Goal: Transaction & Acquisition: Purchase product/service

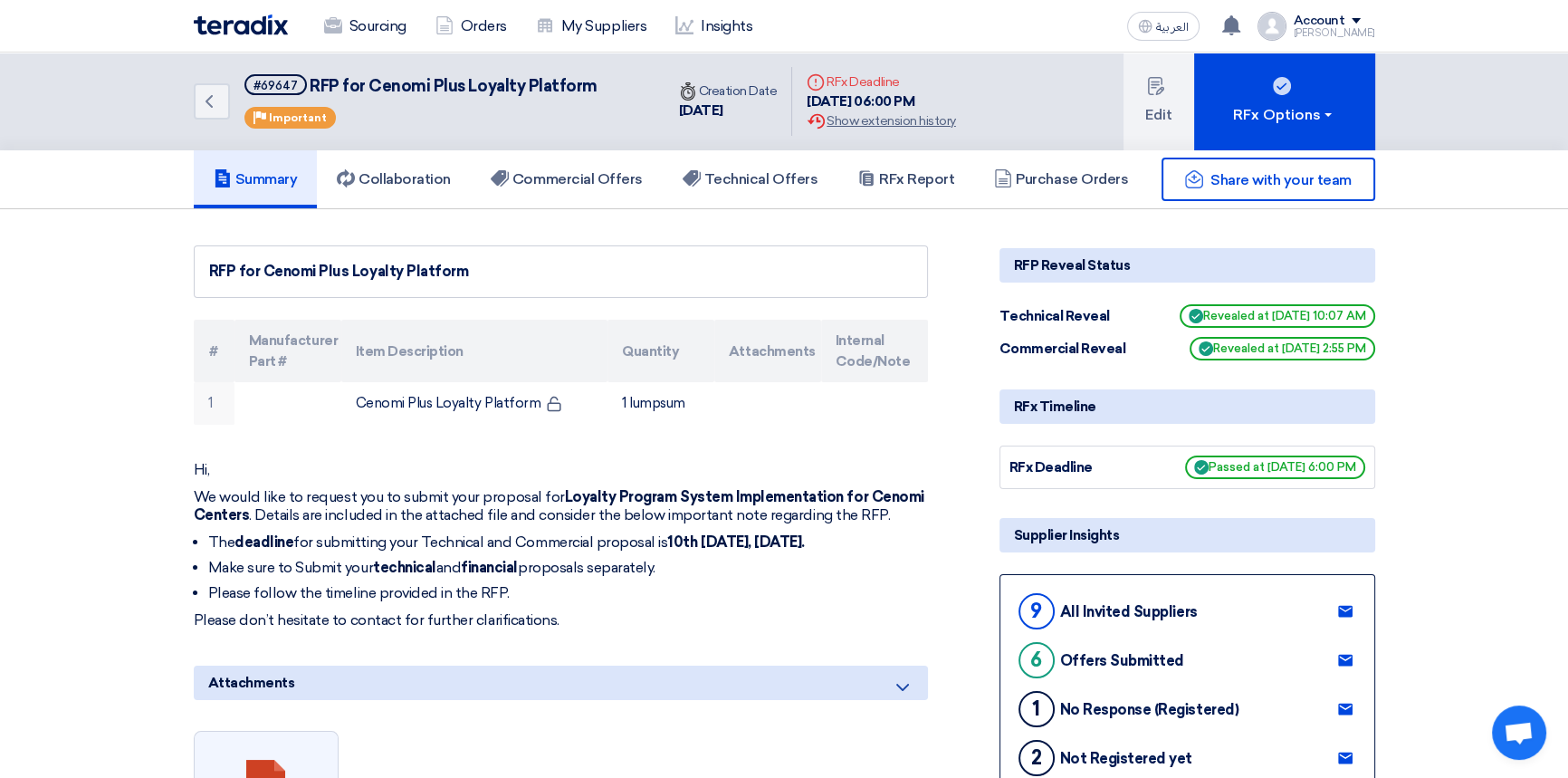
click at [1066, 182] on div "Share with your team" at bounding box center [1187, 179] width 376 height 43
click at [1068, 181] on div "Share with your team" at bounding box center [1187, 179] width 376 height 43
click at [1091, 178] on div "Share with your team" at bounding box center [1187, 179] width 376 height 43
click at [619, 176] on h5 "Commercial Offers" at bounding box center [566, 179] width 152 height 18
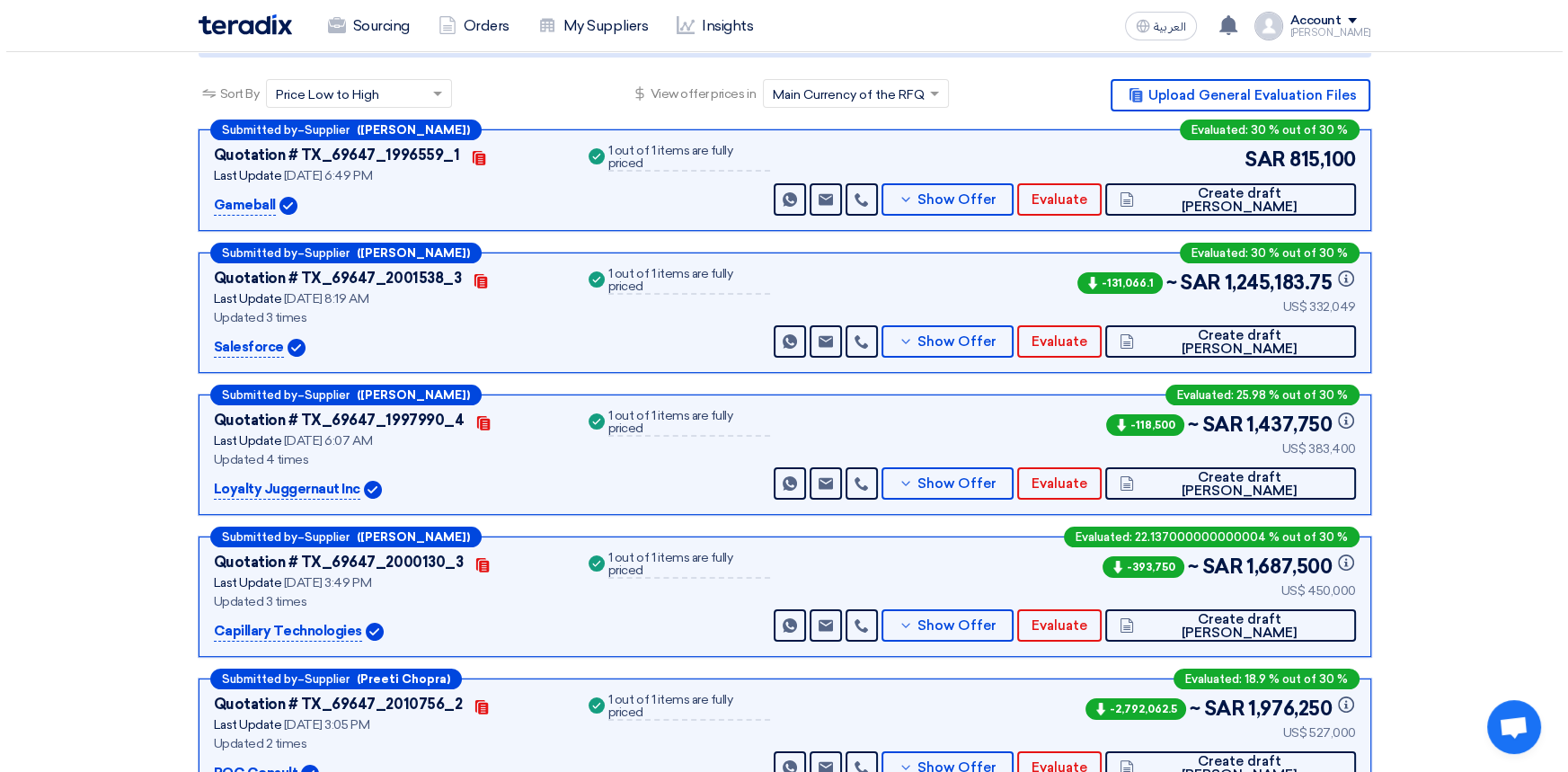
scroll to position [245, 0]
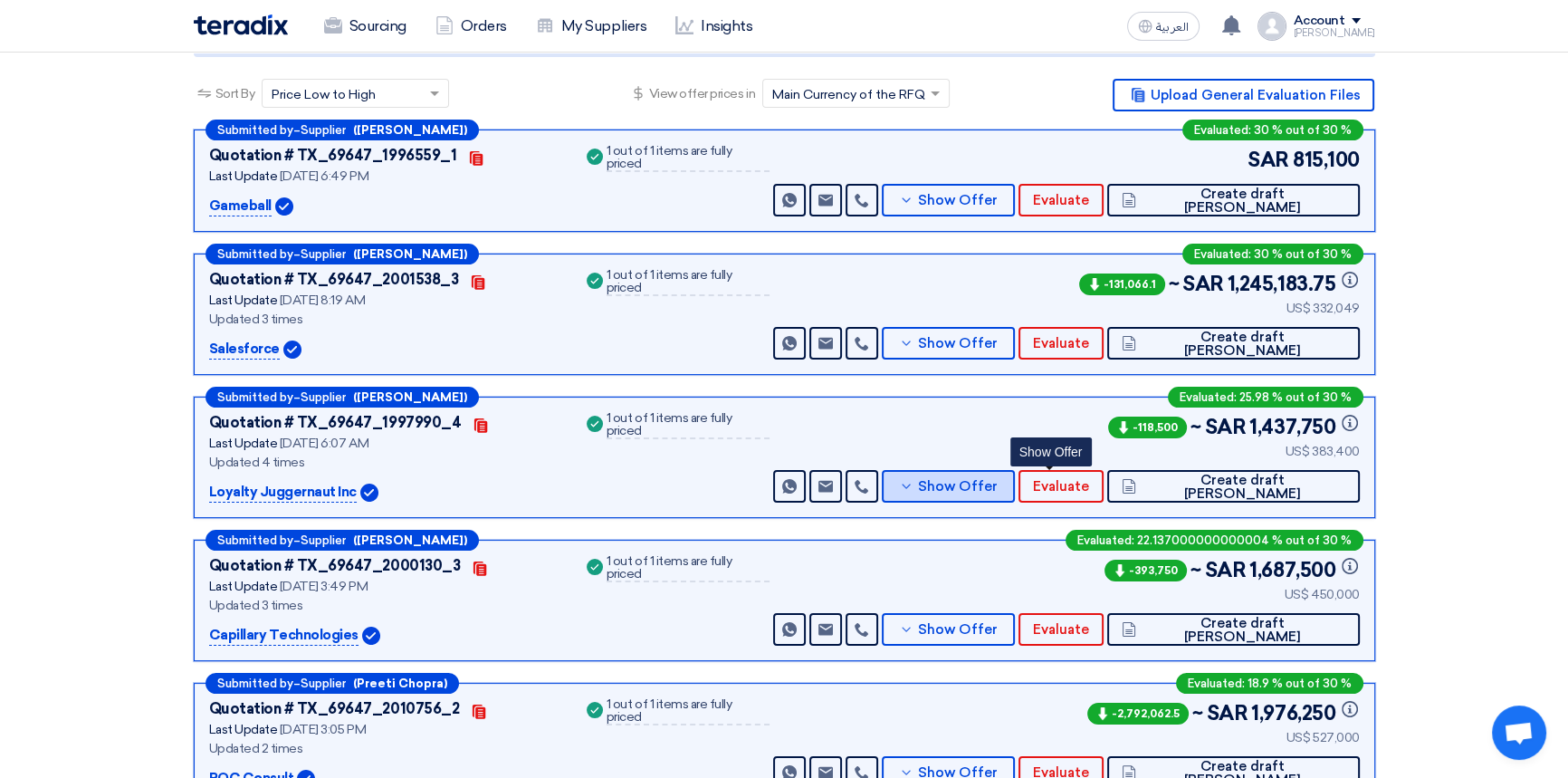
click at [1016, 486] on button "Show Offer" at bounding box center [948, 486] width 134 height 33
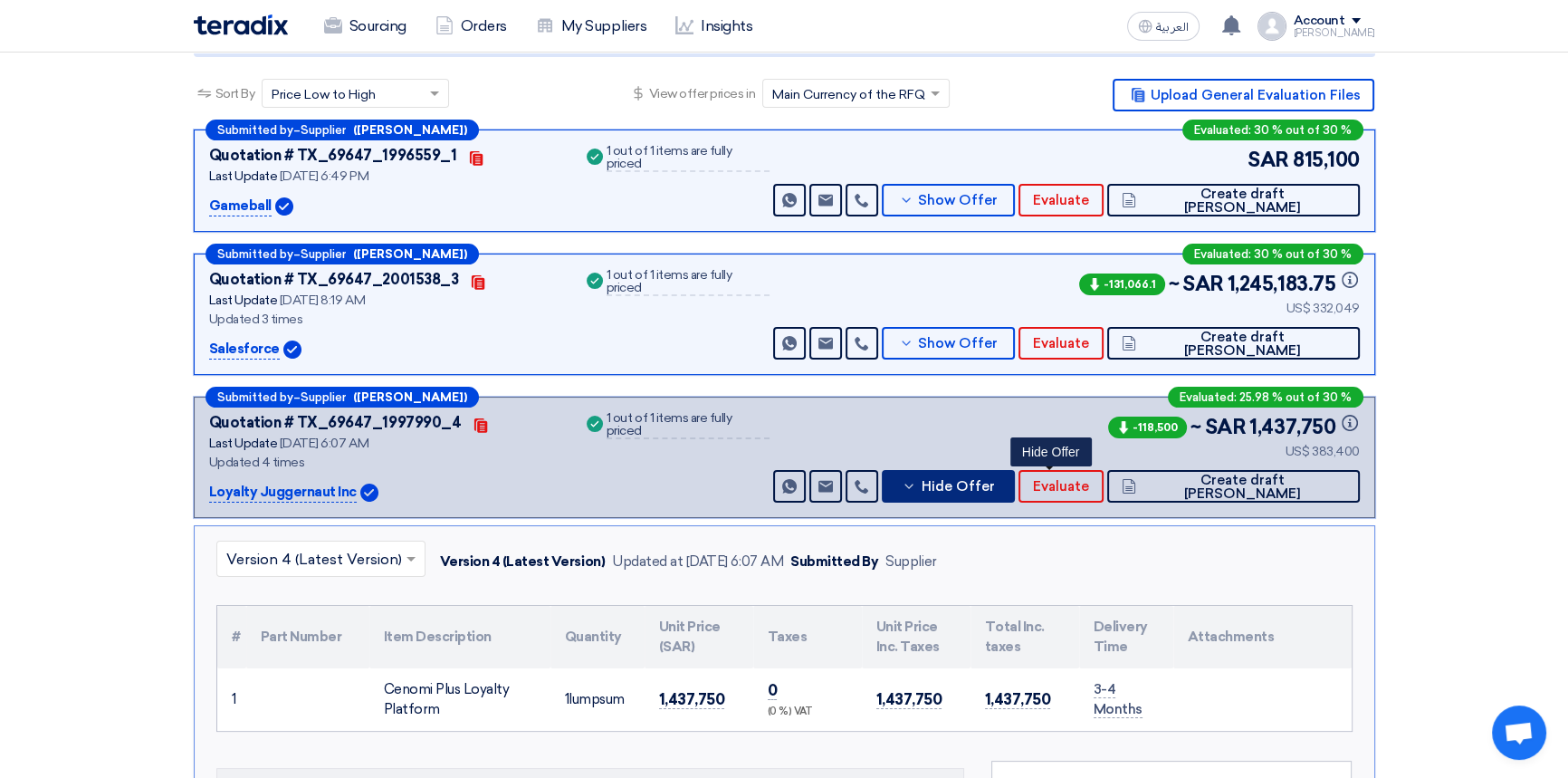
click at [916, 486] on icon at bounding box center [908, 486] width 14 height 14
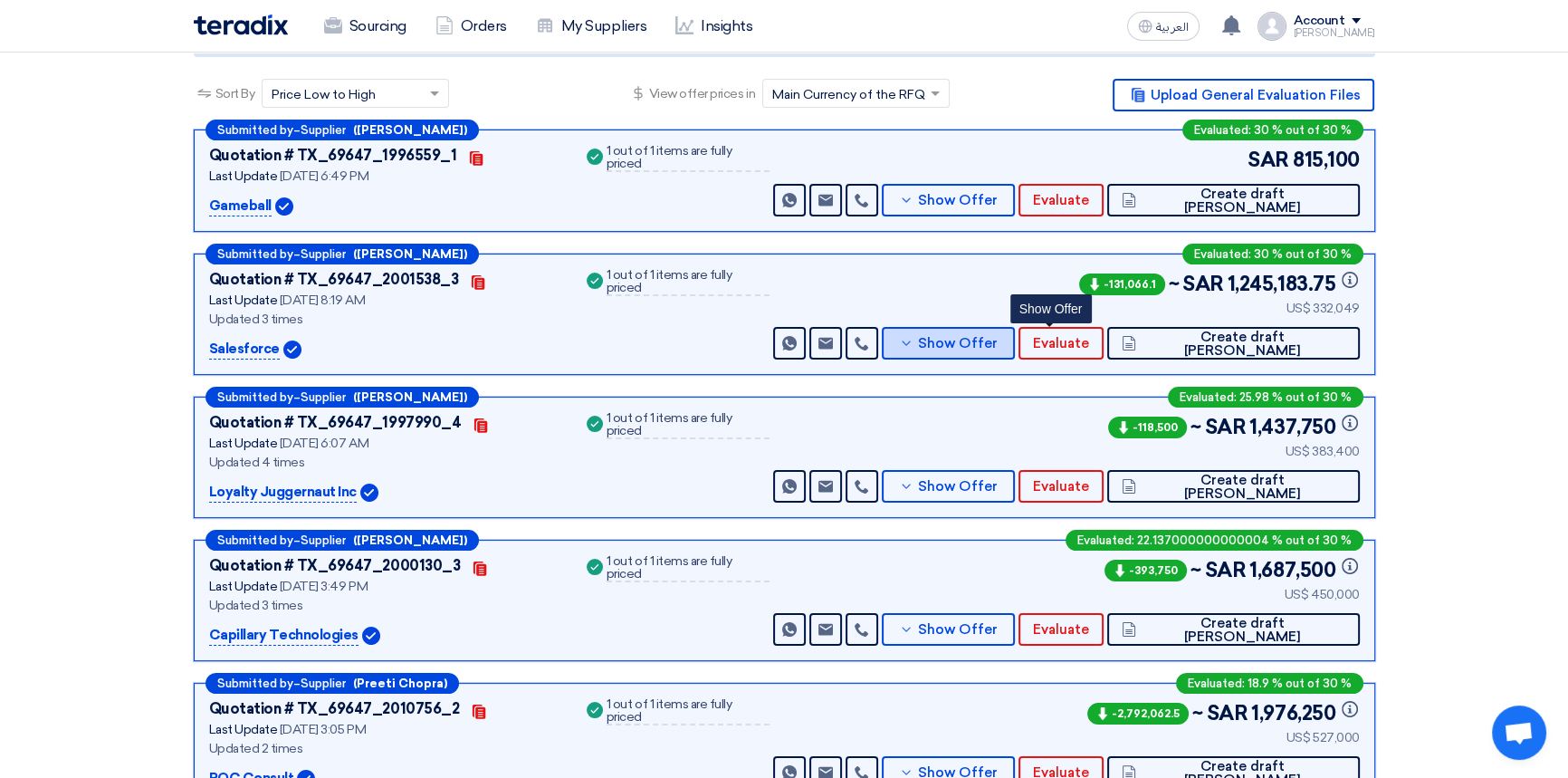
click at [997, 340] on span "Show Offer" at bounding box center [957, 343] width 80 height 13
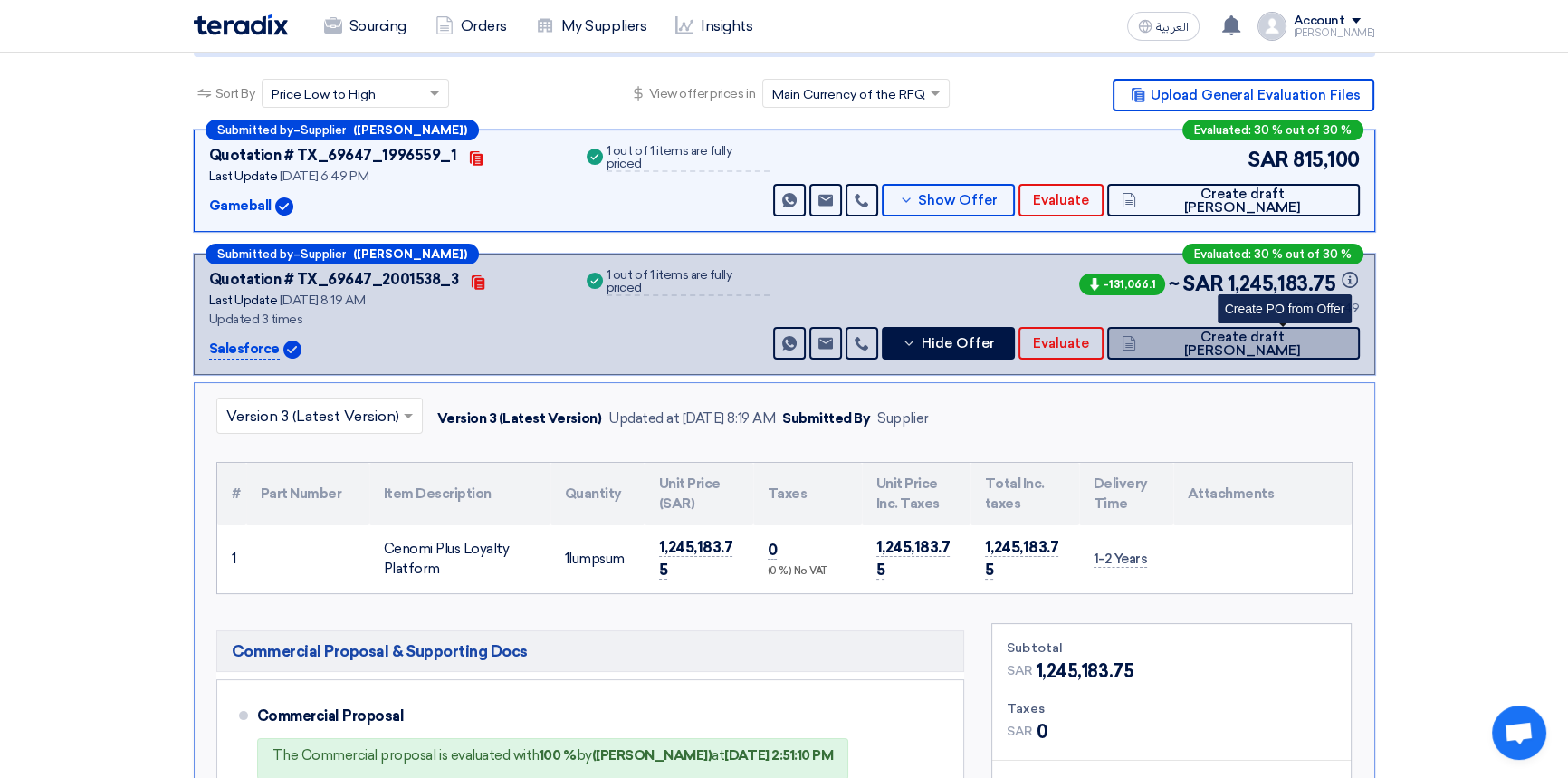
click at [1294, 343] on span "Create draft [PERSON_NAME]" at bounding box center [1242, 344] width 203 height 27
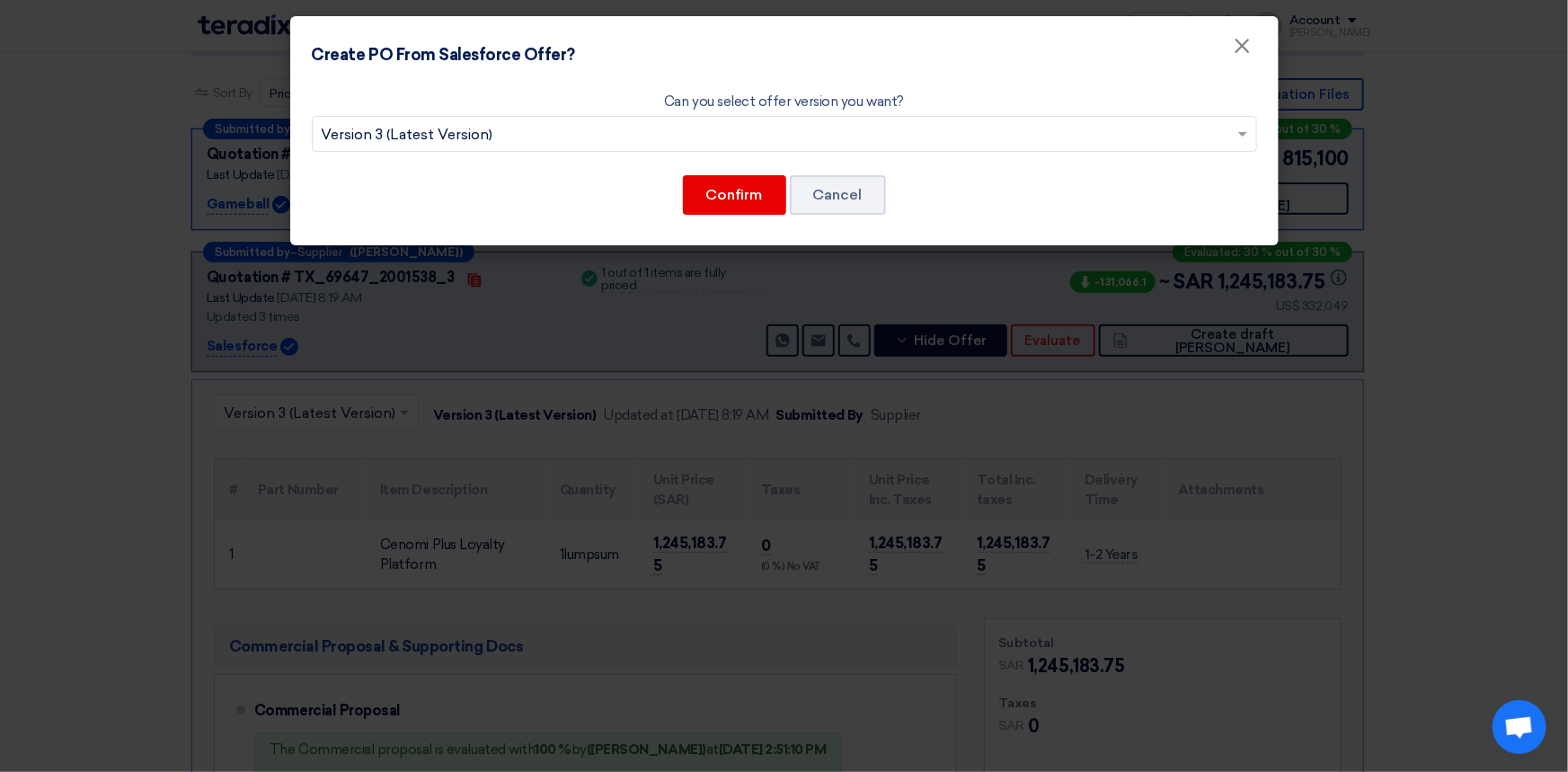
click at [724, 138] on input "text" at bounding box center [775, 136] width 907 height 30
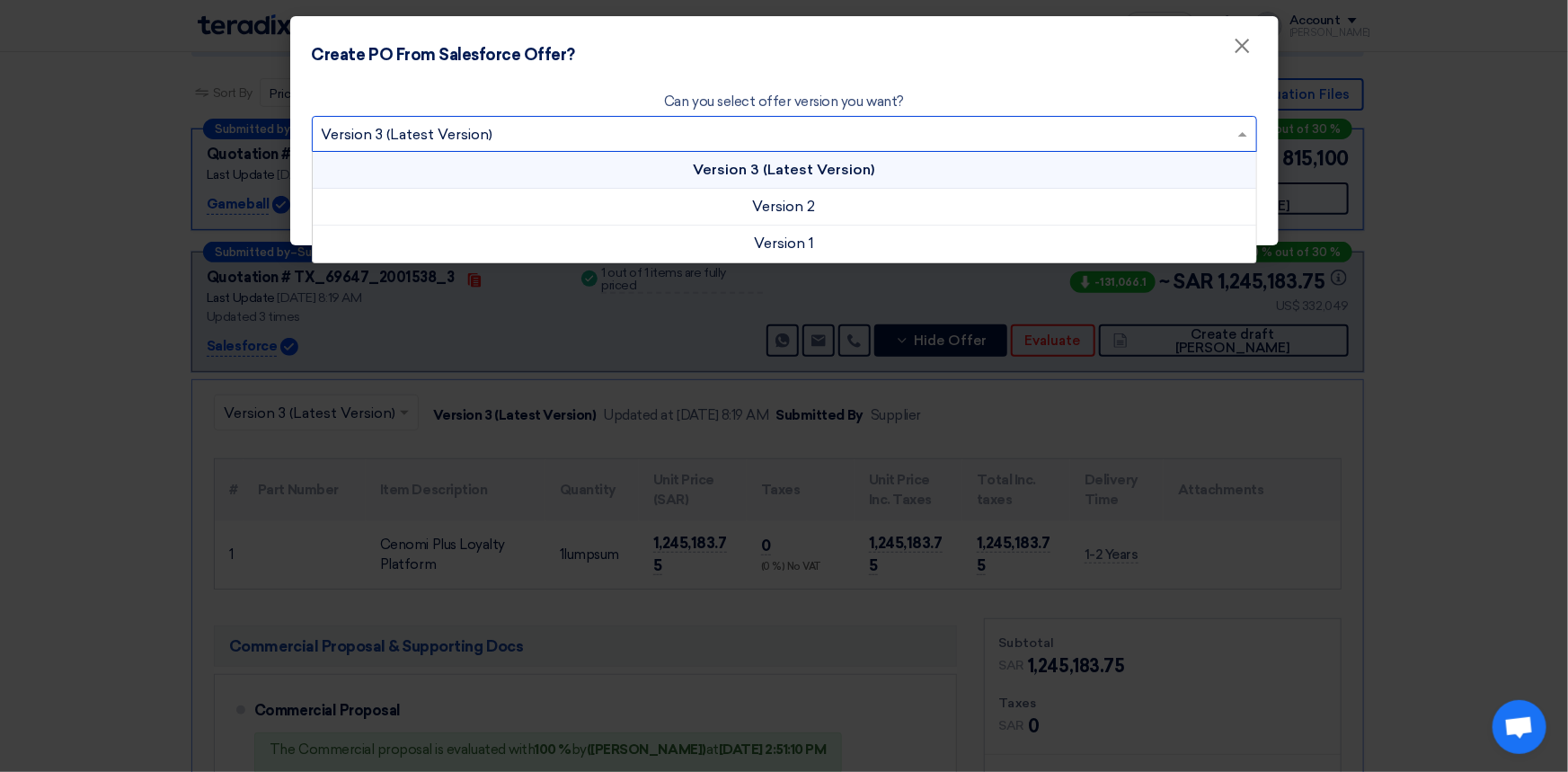
click at [724, 138] on input "text" at bounding box center [775, 136] width 907 height 30
click at [750, 171] on span "Version 3 (Latest Version)" at bounding box center [784, 169] width 181 height 17
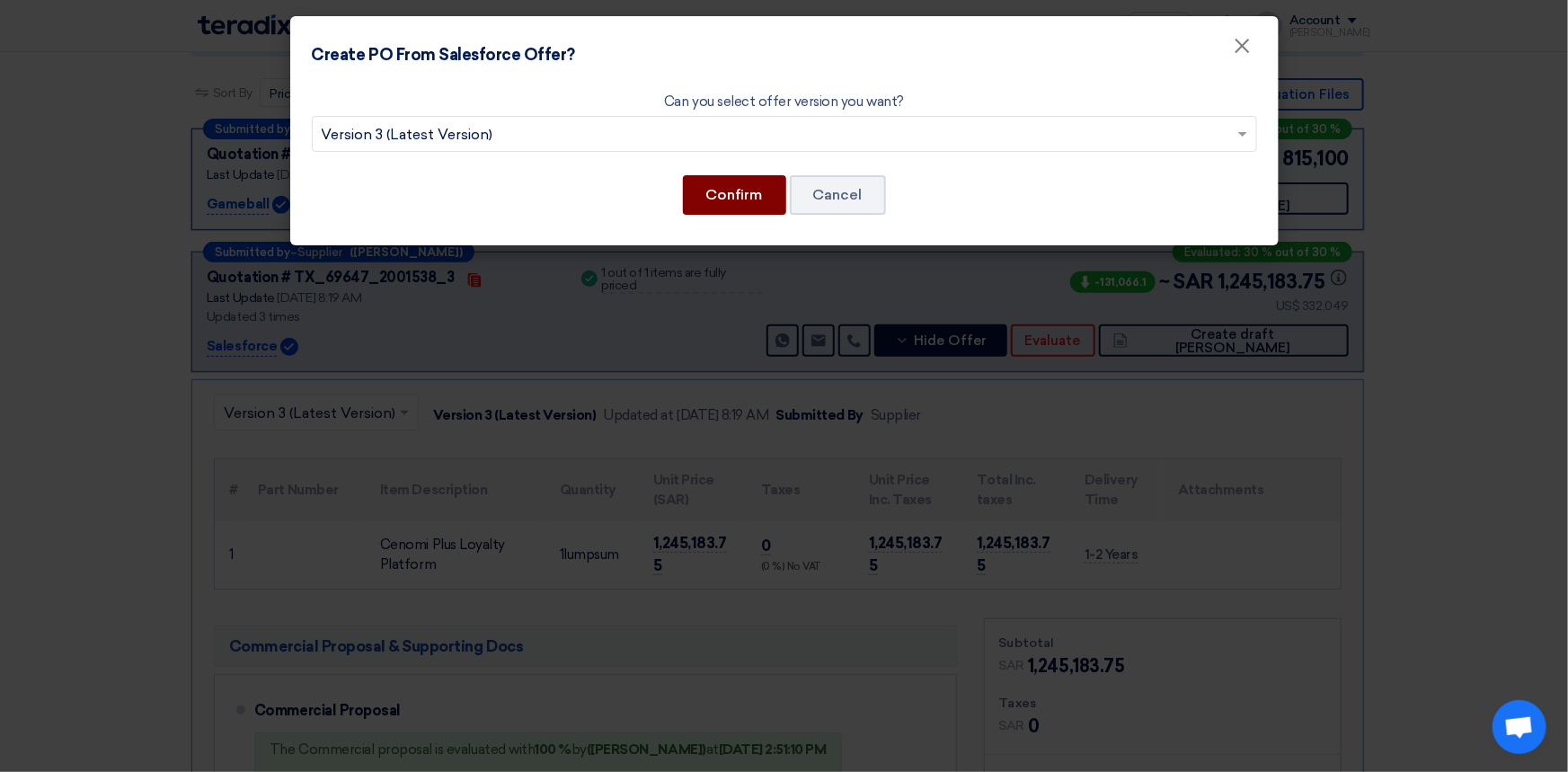
click at [714, 199] on button "Confirm" at bounding box center [734, 194] width 103 height 39
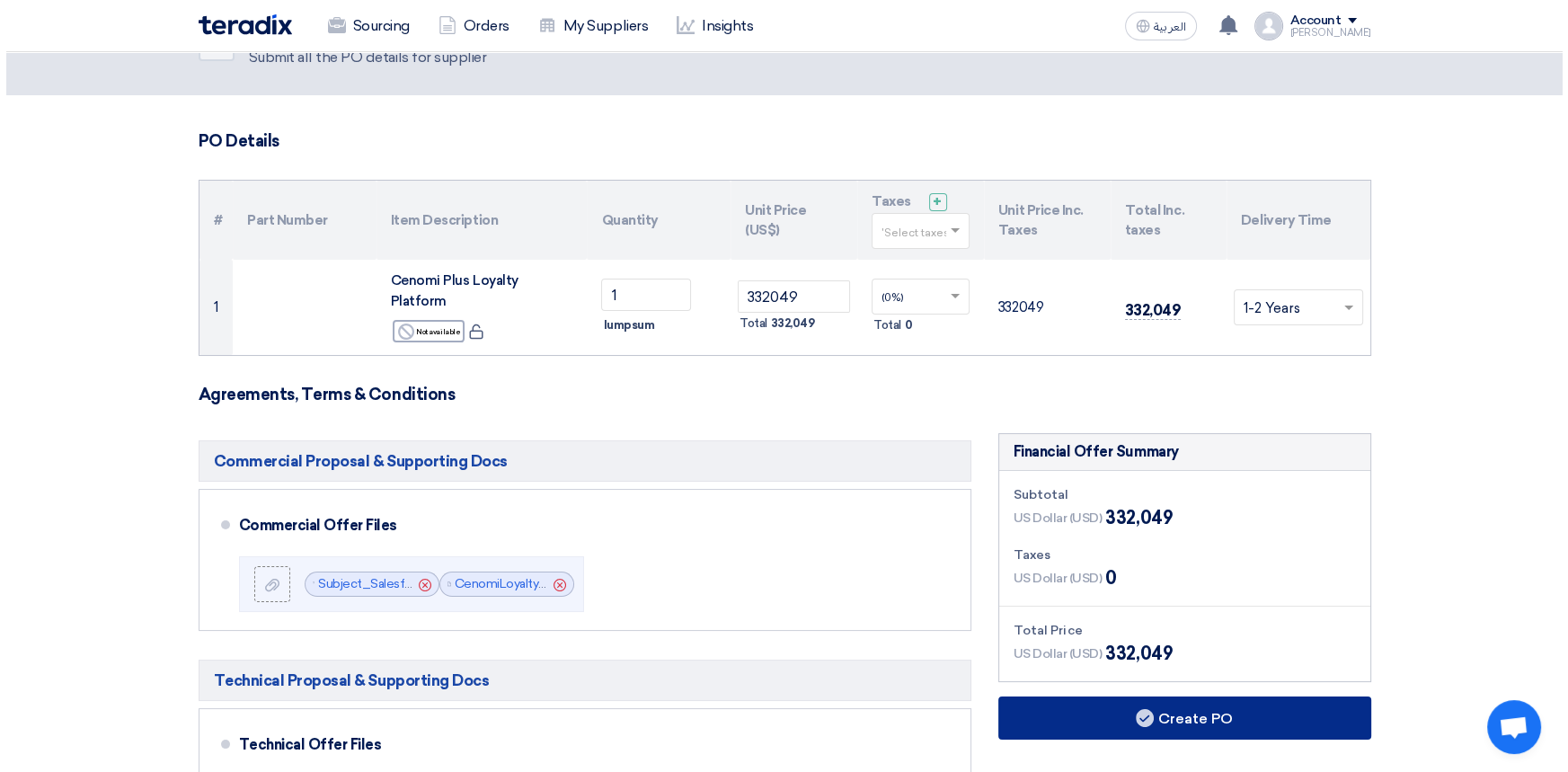
scroll to position [163, 0]
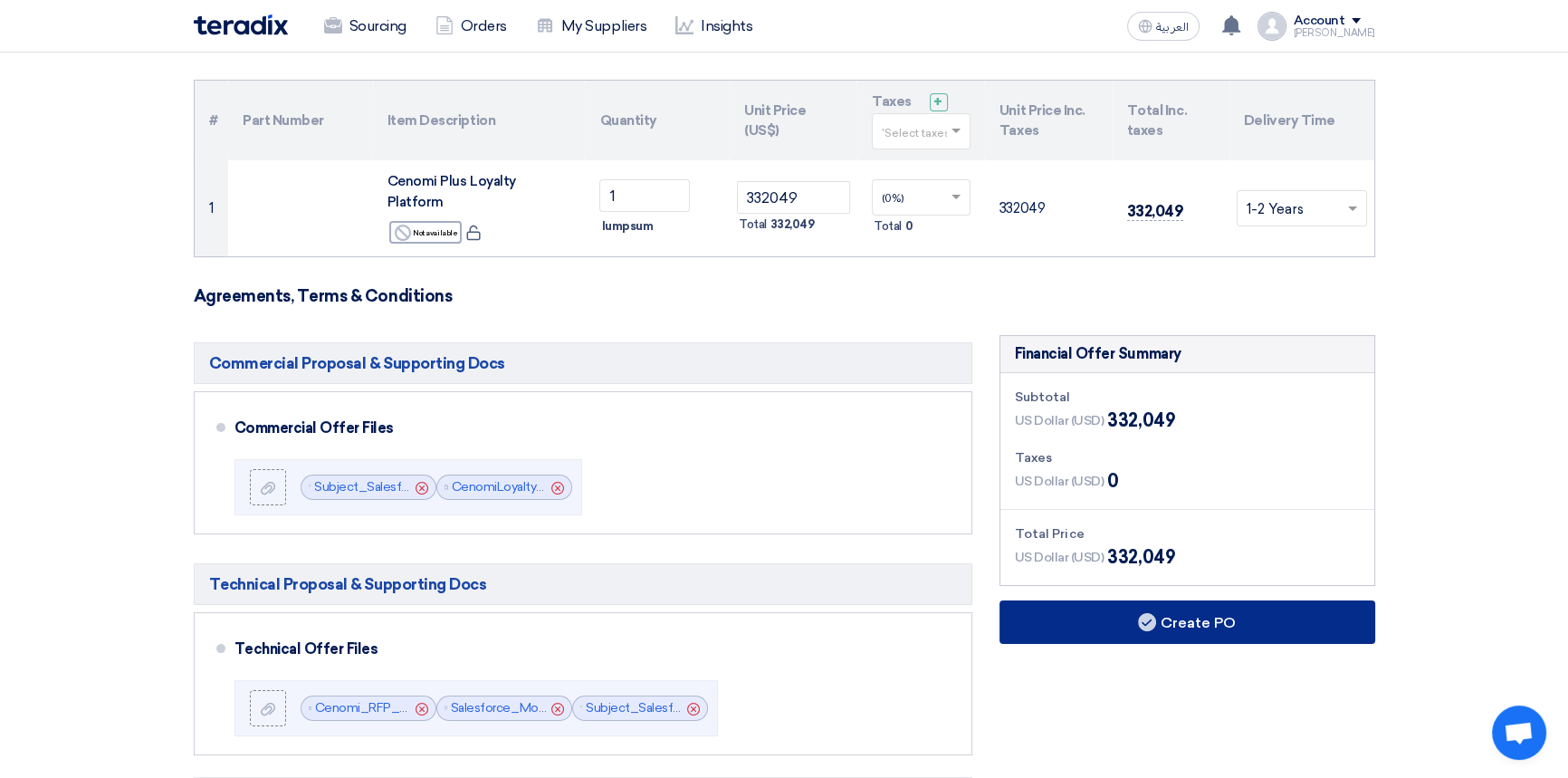
click at [1147, 613] on use at bounding box center [1146, 621] width 18 height 18
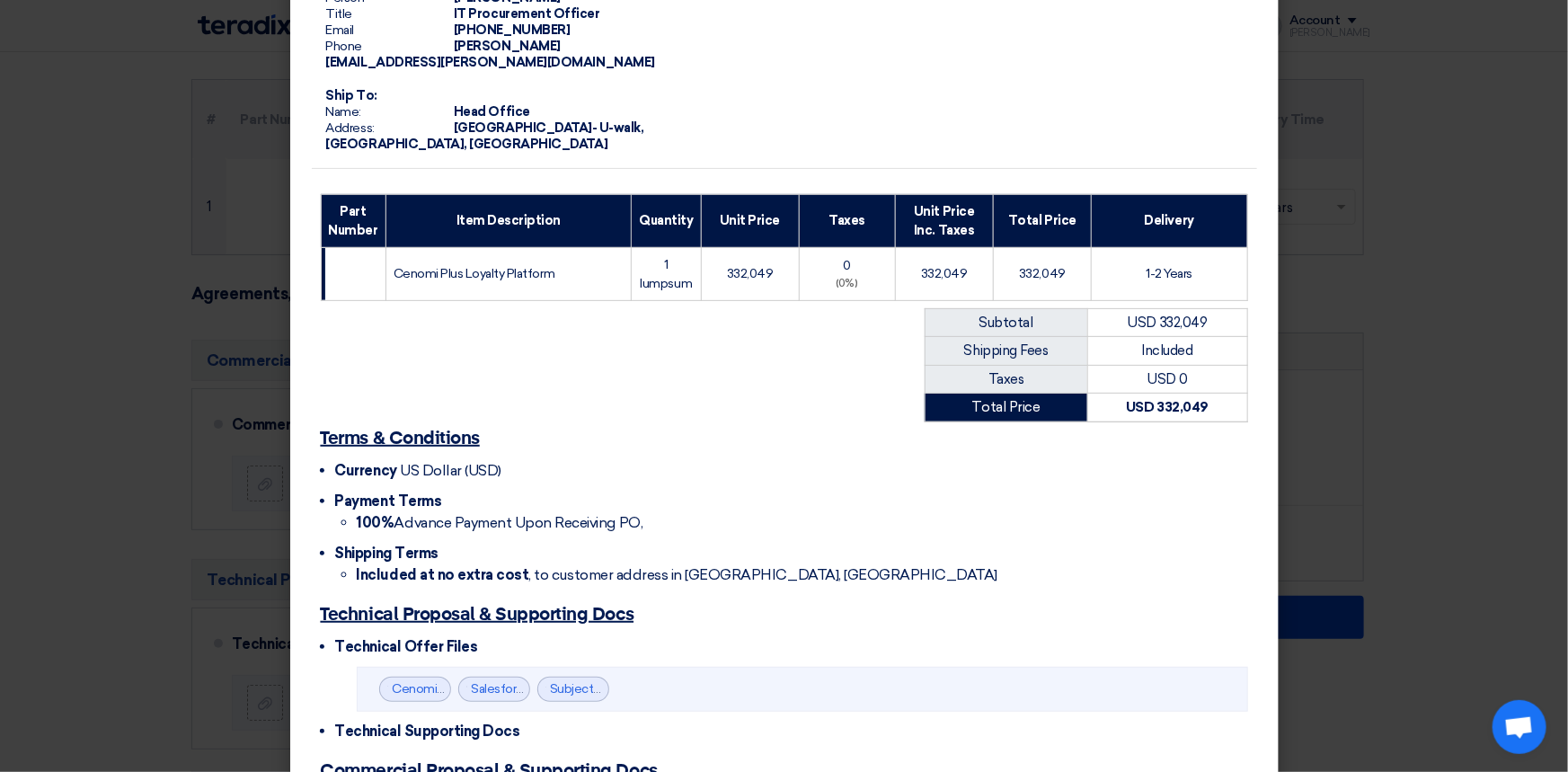
scroll to position [406, 0]
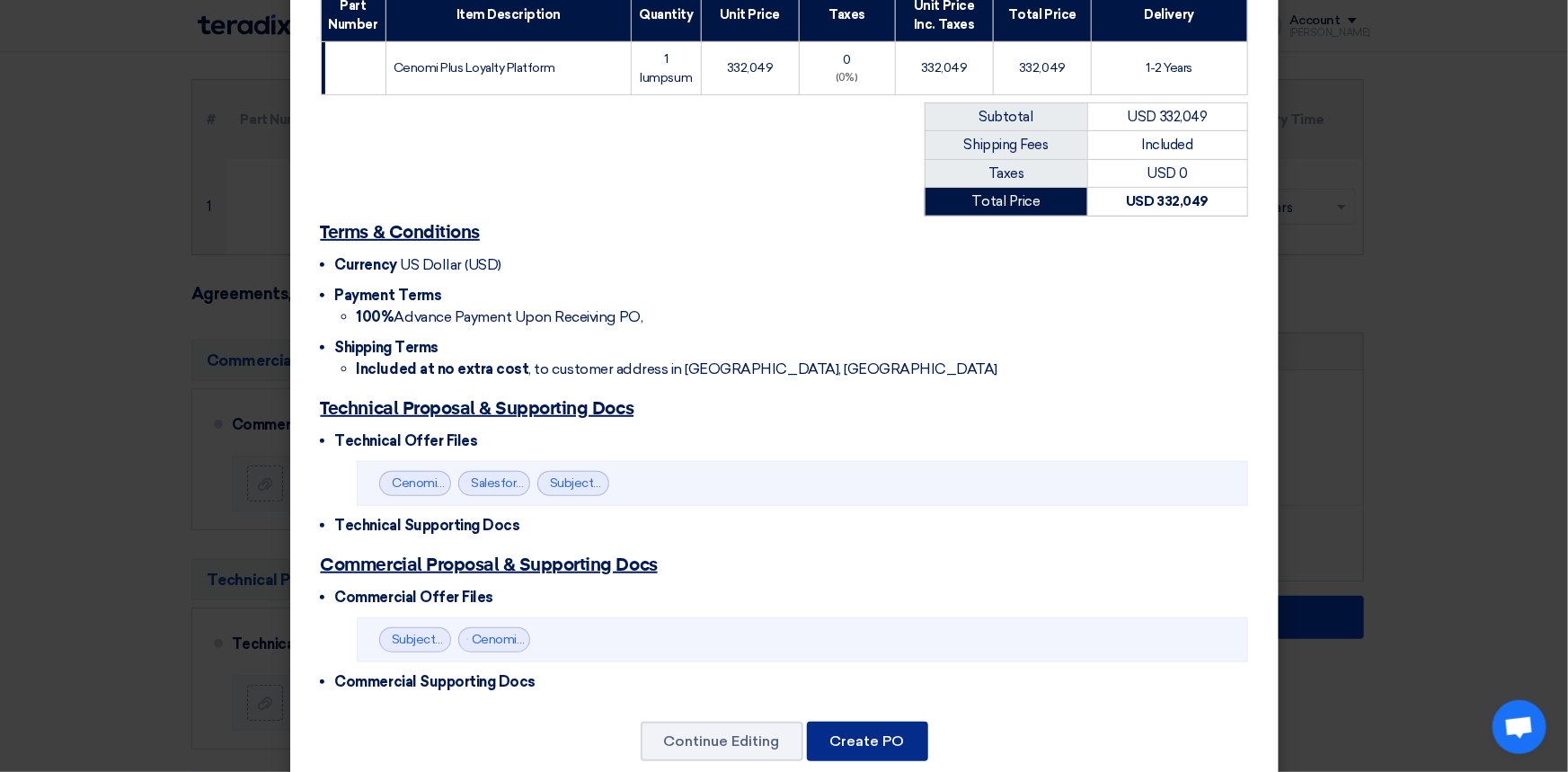
drag, startPoint x: 871, startPoint y: 708, endPoint x: 904, endPoint y: 708, distance: 33.0
click at [871, 722] on button "Create PO" at bounding box center [867, 741] width 121 height 39
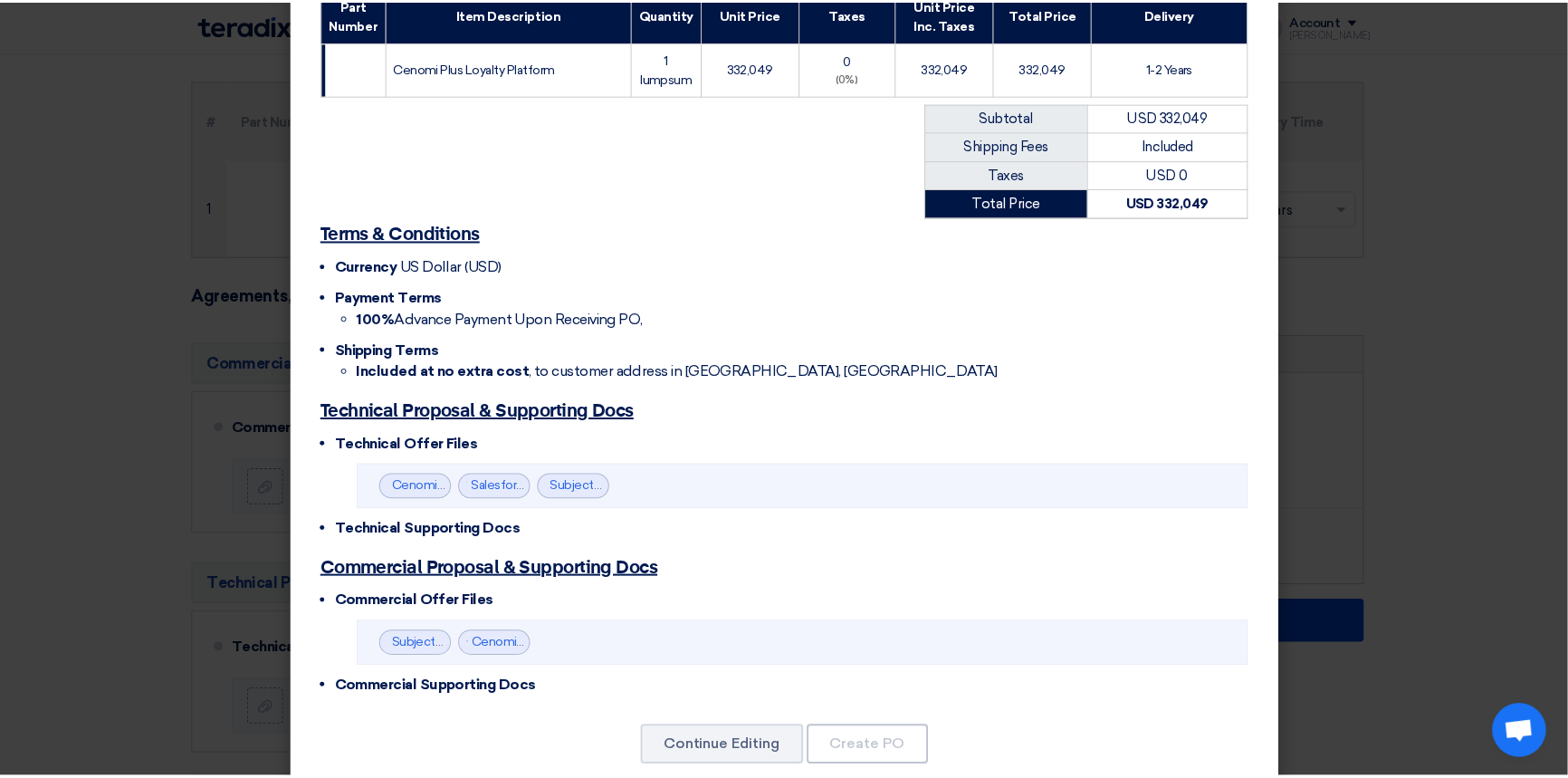
scroll to position [0, 0]
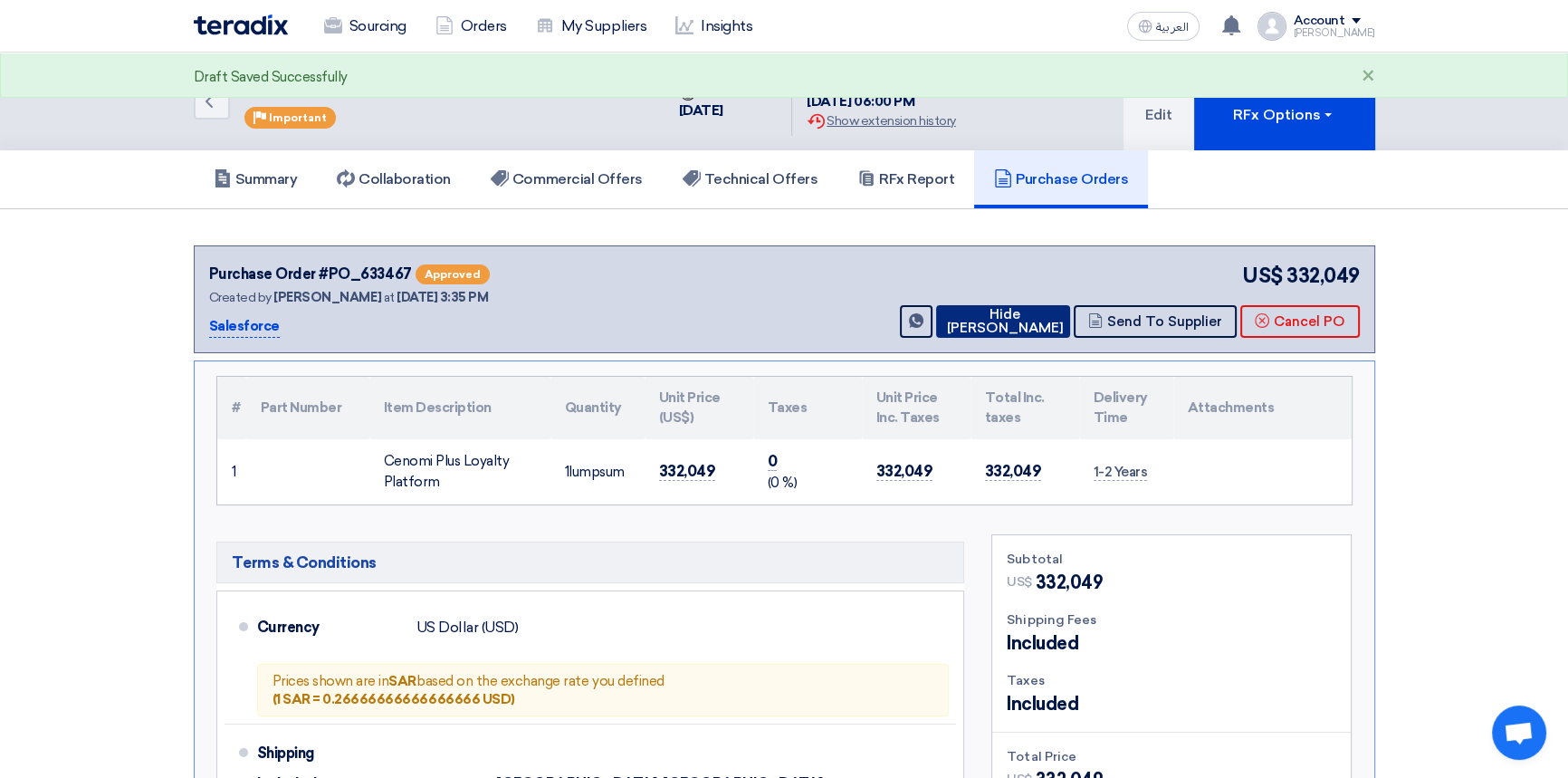
click at [978, 326] on button "Hide [PERSON_NAME]" at bounding box center [1003, 321] width 134 height 33
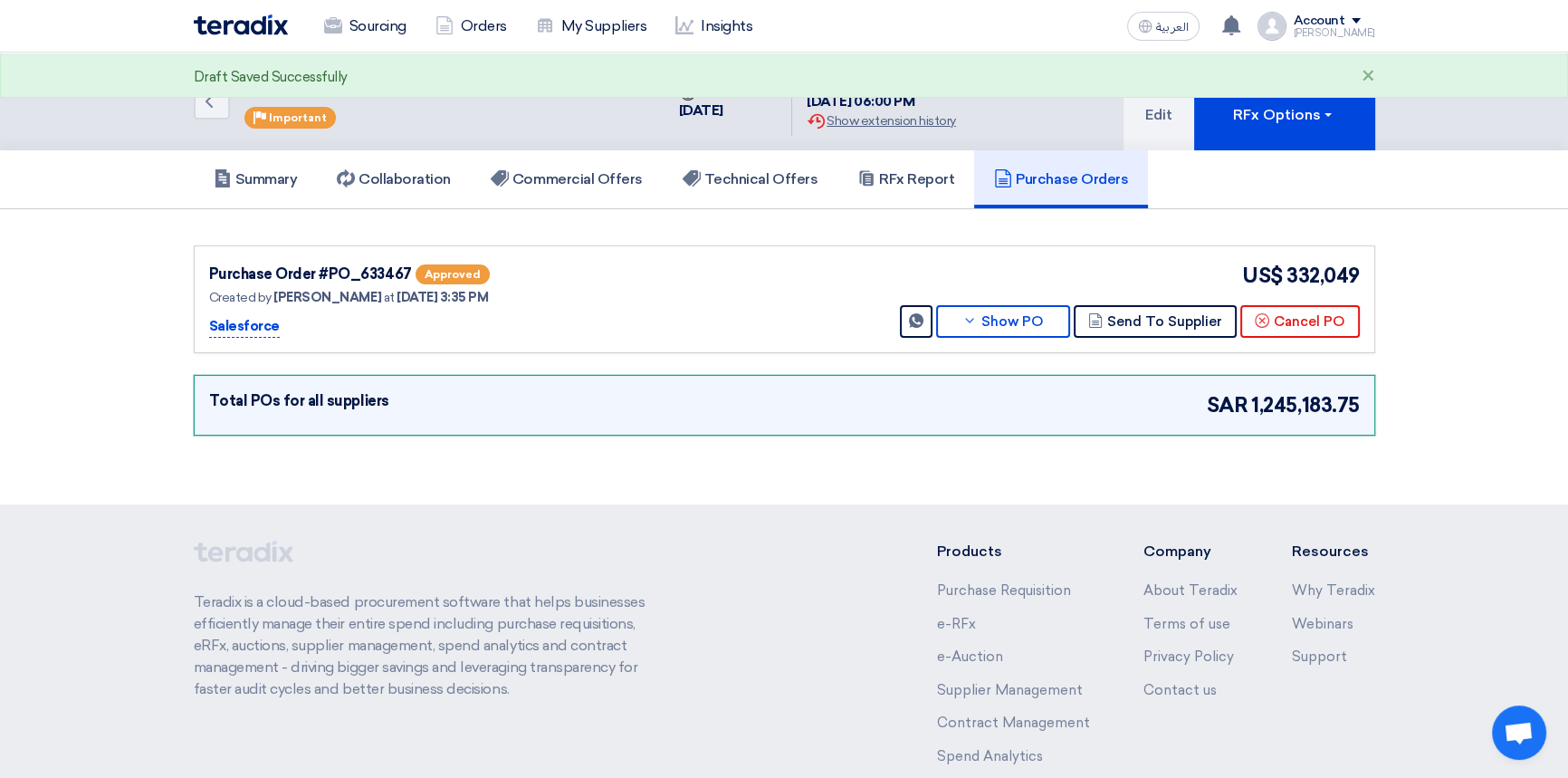
click at [1066, 182] on h5 "Purchase Orders" at bounding box center [1060, 179] width 134 height 18
click at [1033, 329] on button "Show PO" at bounding box center [1003, 321] width 134 height 33
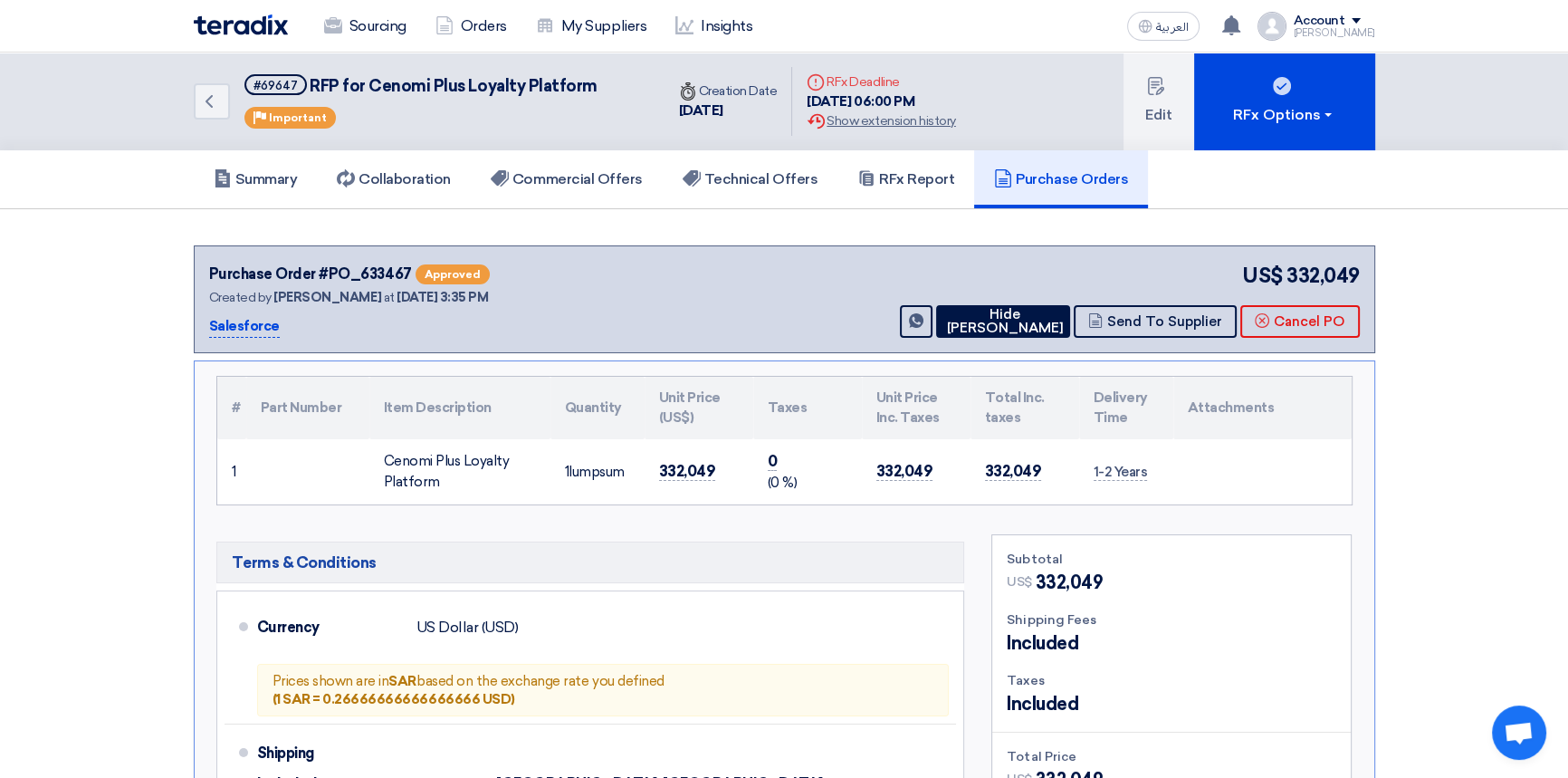
click at [1434, 400] on section "Purchase Order #PO_633467 Approved Created by [PERSON_NAME] at [DATE] 3:35 PM S…" at bounding box center [784, 659] width 1568 height 900
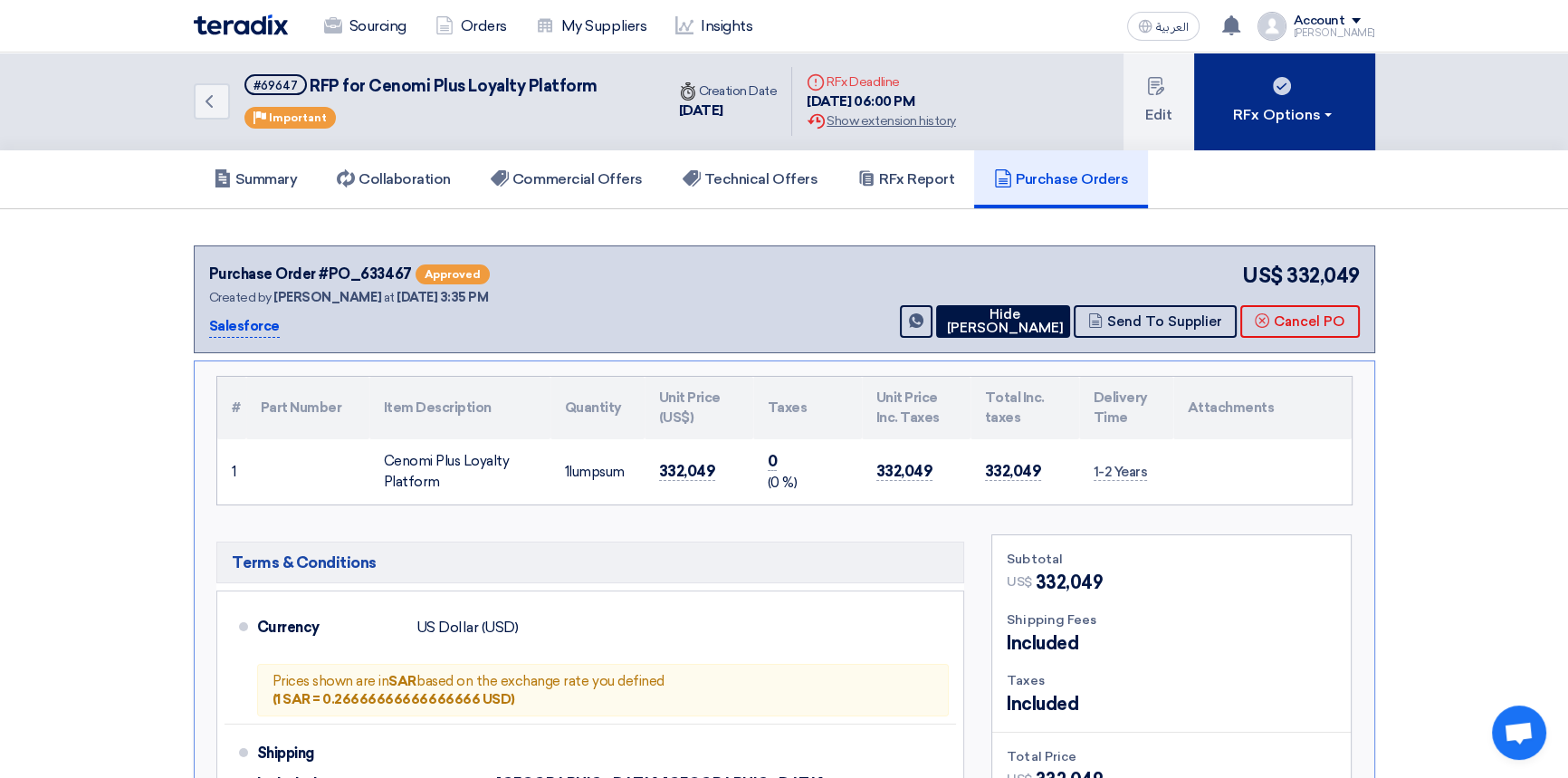
click at [1298, 122] on div "RFx Options" at bounding box center [1283, 114] width 102 height 22
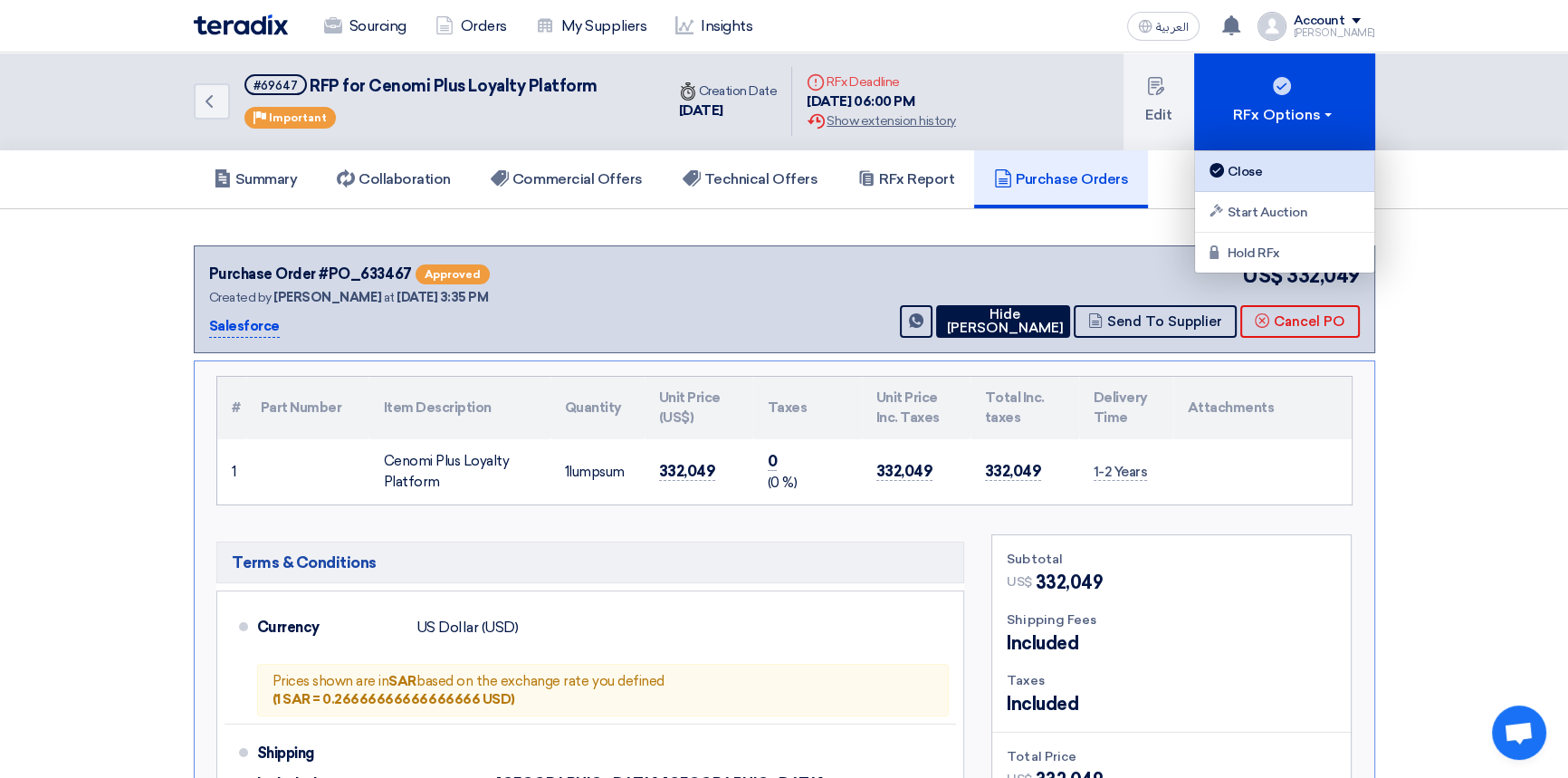
click at [1267, 168] on div "Close" at bounding box center [1285, 171] width 157 height 22
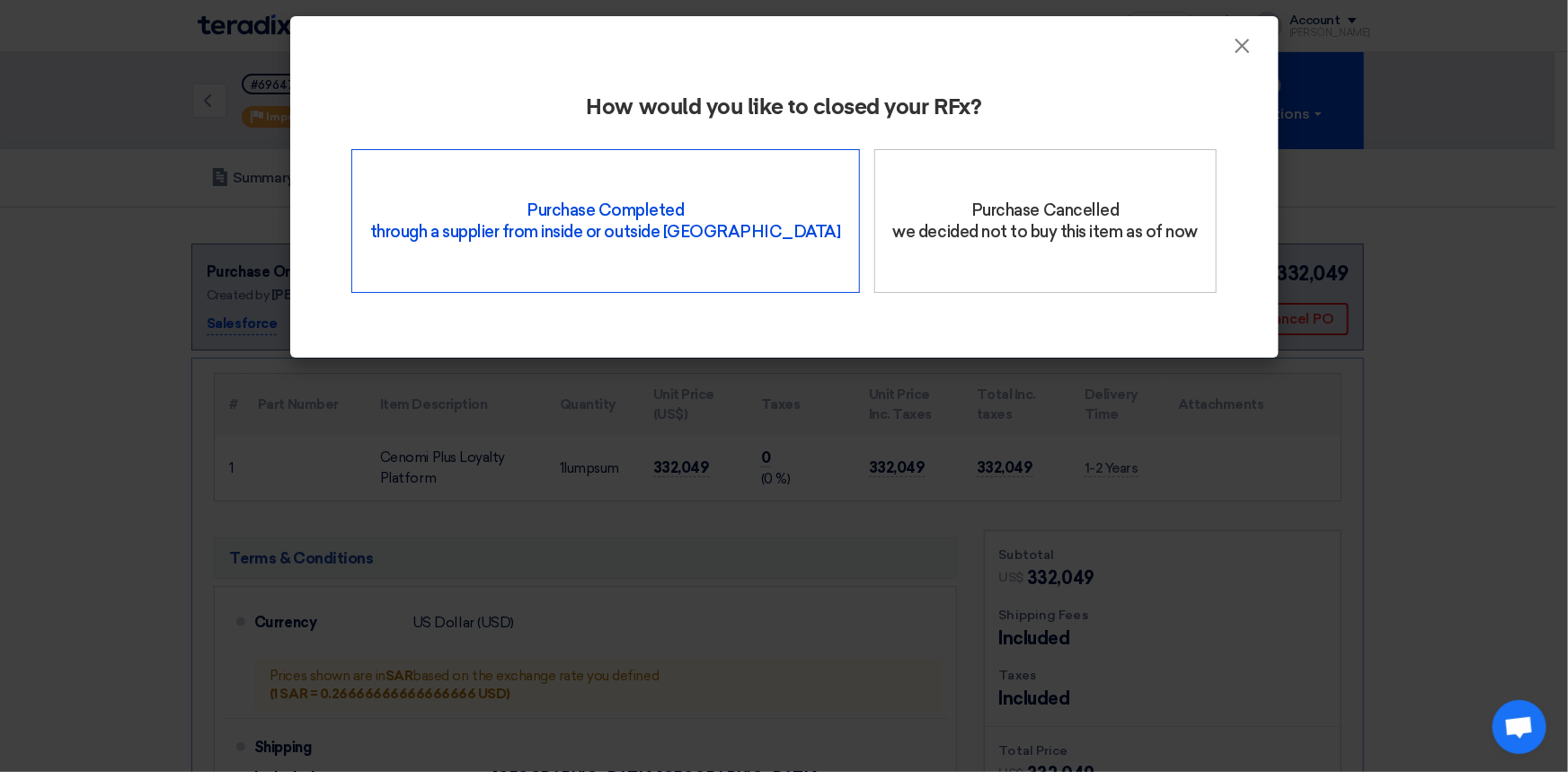
click at [586, 197] on div "Purchase Completed through a supplier from inside or outside Teradix" at bounding box center [606, 220] width 509 height 144
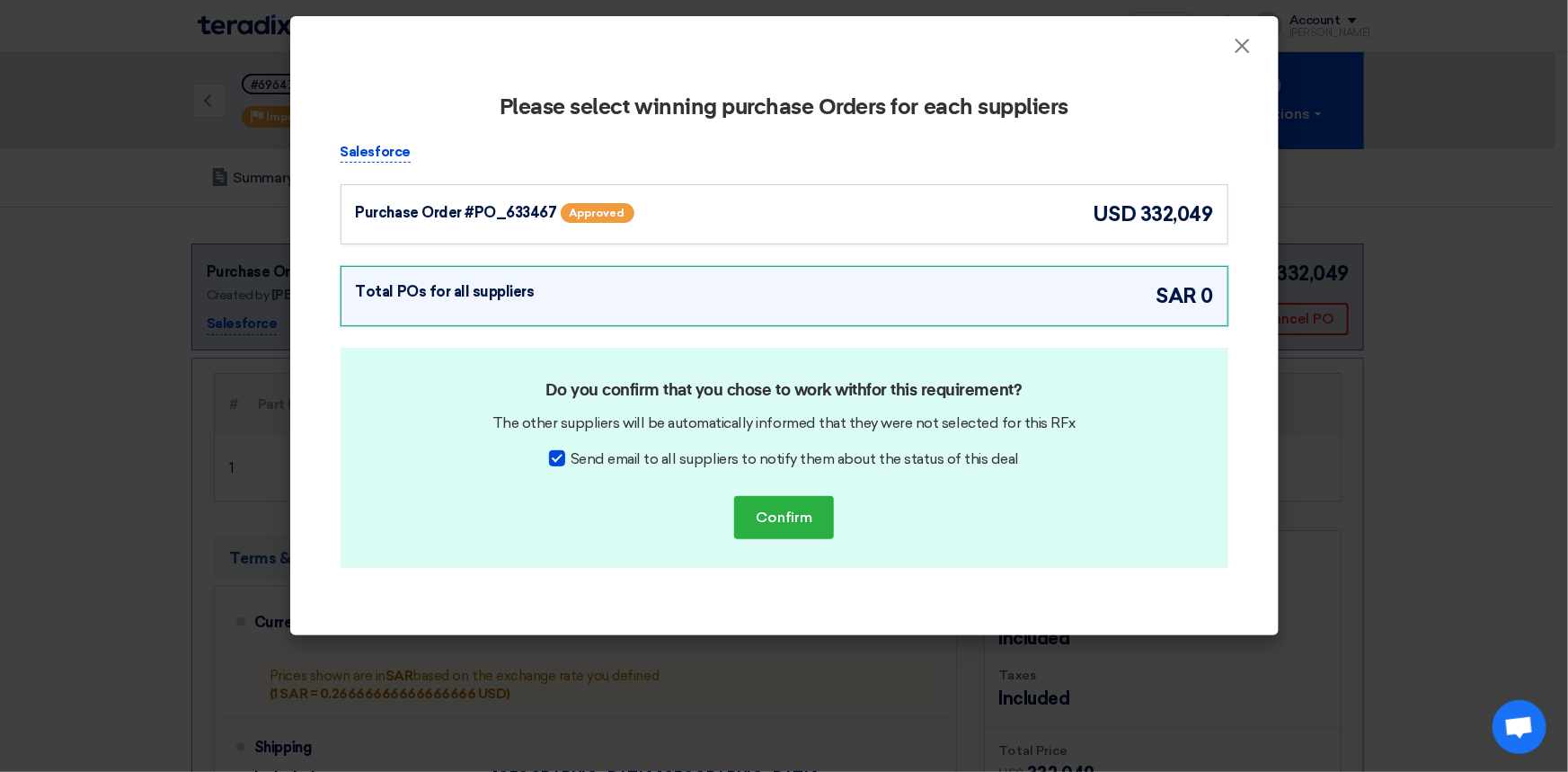
click at [696, 204] on div "Purchase Order #PO_633467 Approved" at bounding box center [530, 212] width 351 height 27
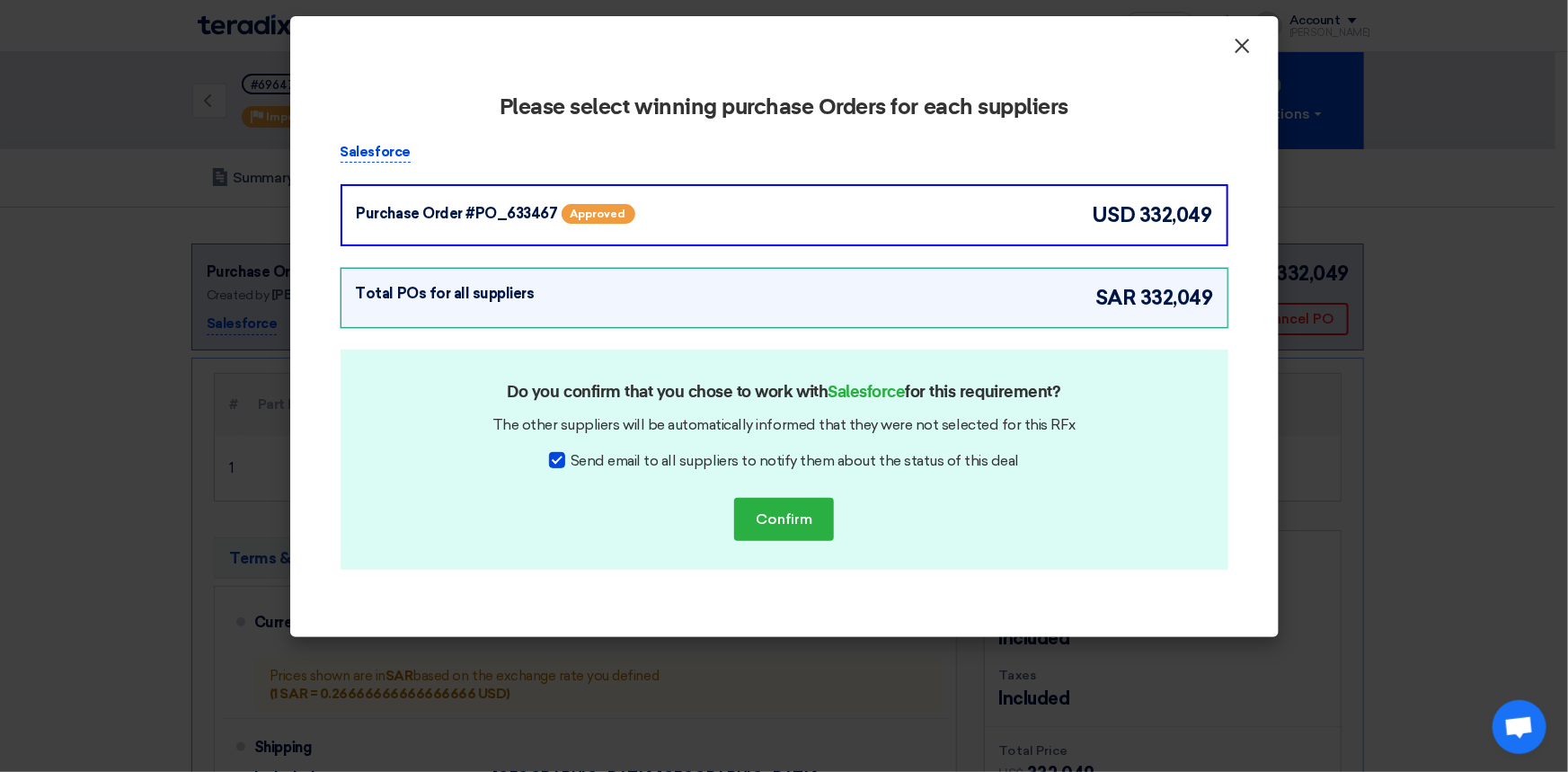
click at [1244, 47] on span "×" at bounding box center [1242, 50] width 18 height 36
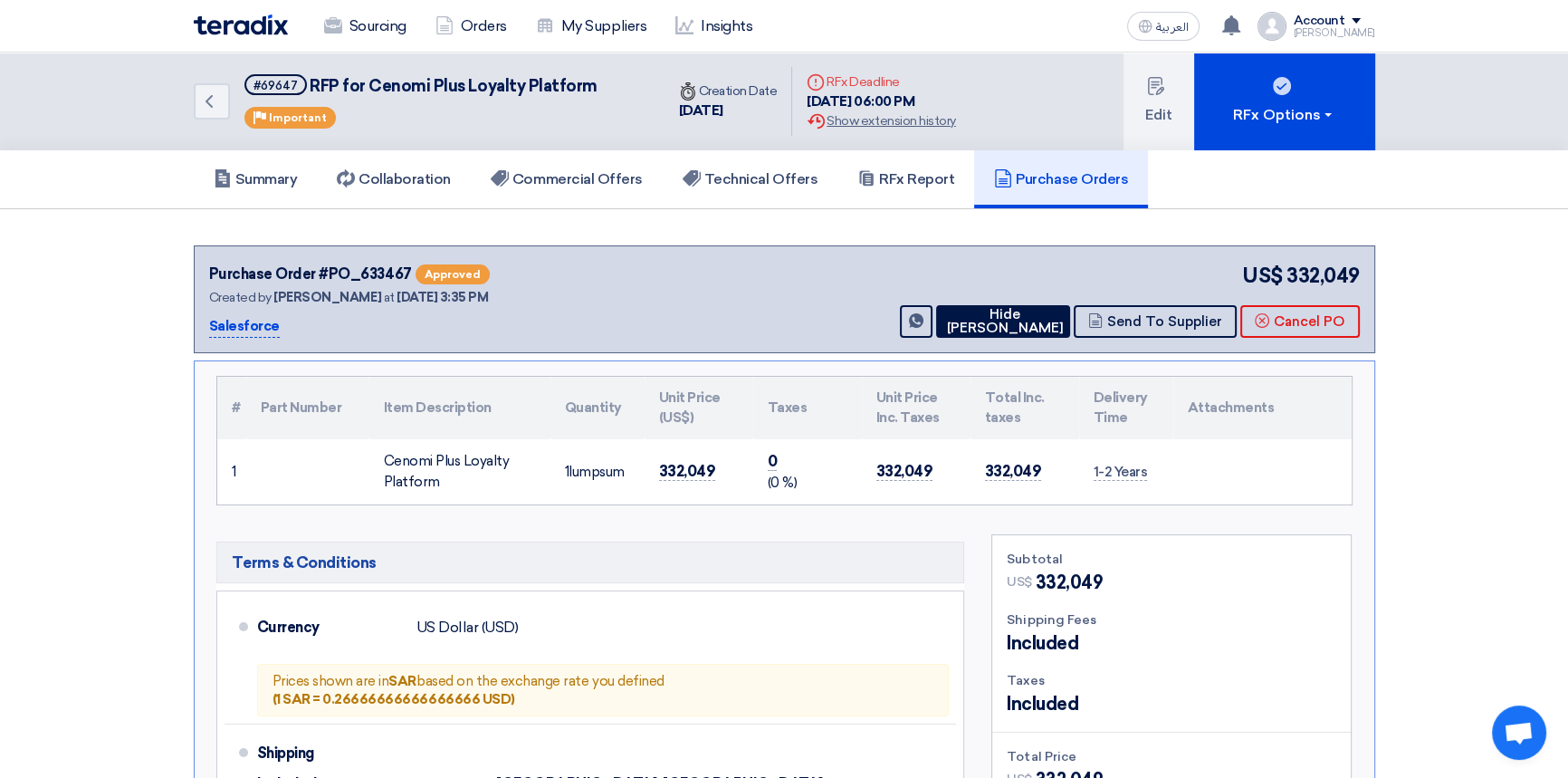
click at [1471, 456] on section "Purchase Order #PO_633467 Approved Created by [PERSON_NAME] at [DATE] 3:35 PM S…" at bounding box center [784, 659] width 1568 height 900
